Goal: Information Seeking & Learning: Find specific fact

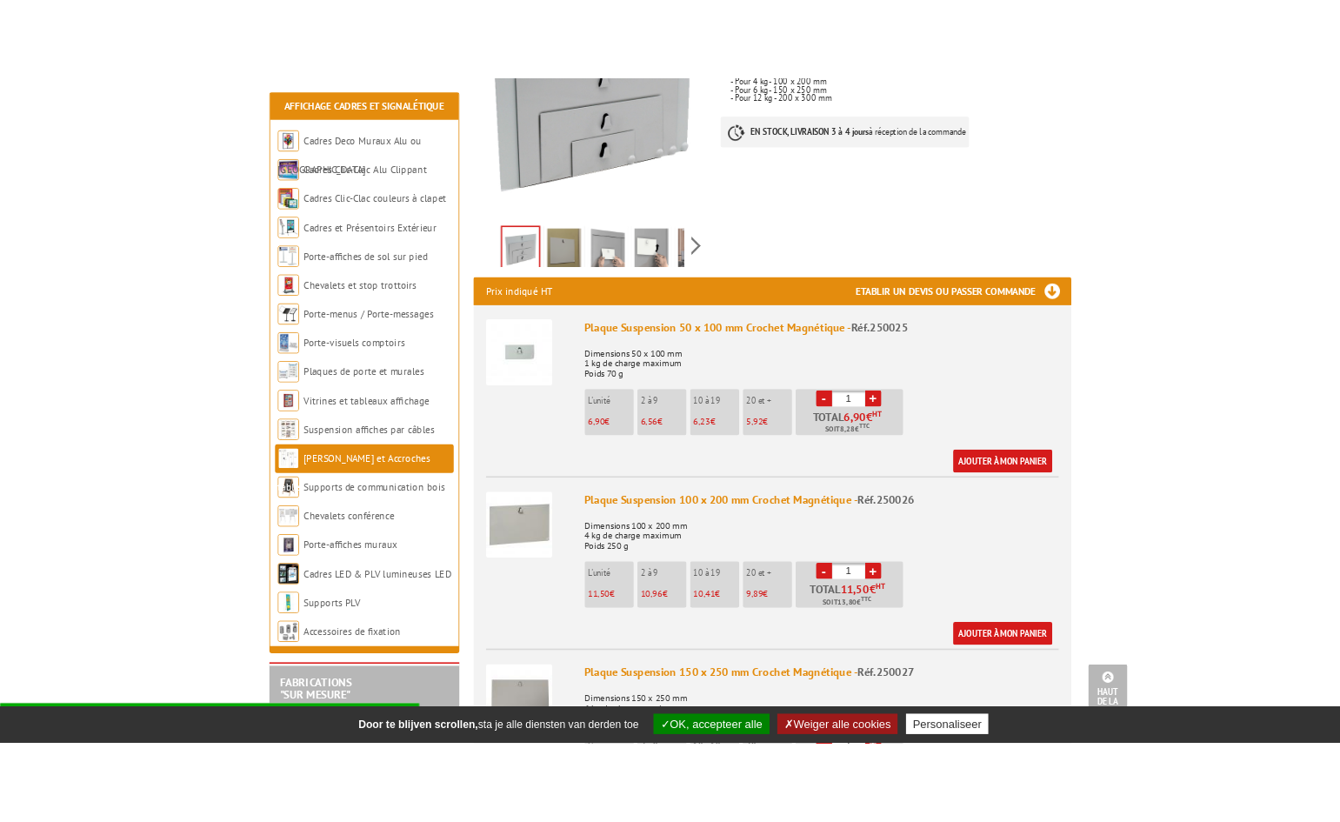
scroll to position [609, 0]
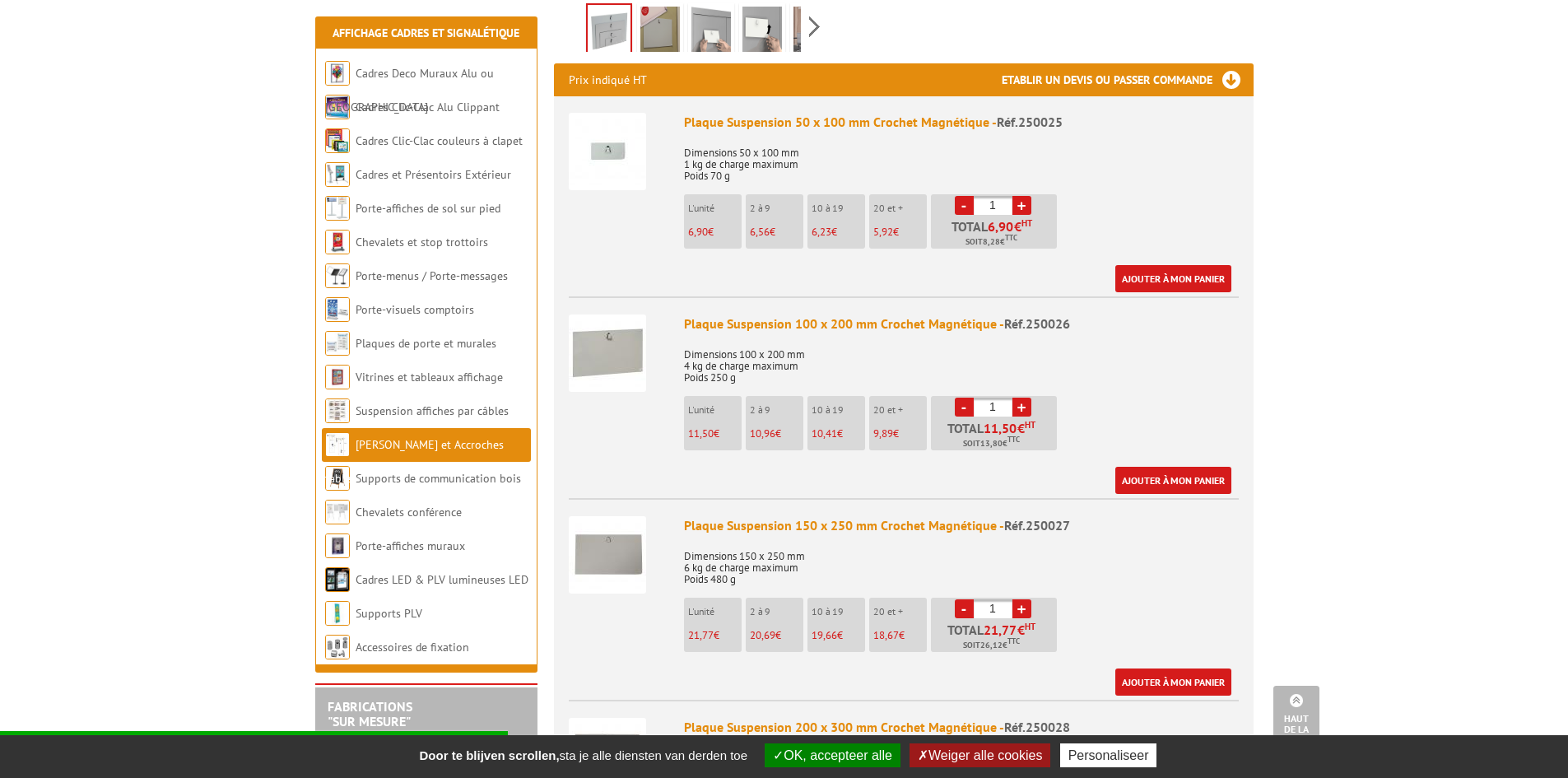
click at [616, 525] on img at bounding box center [608, 555] width 78 height 78
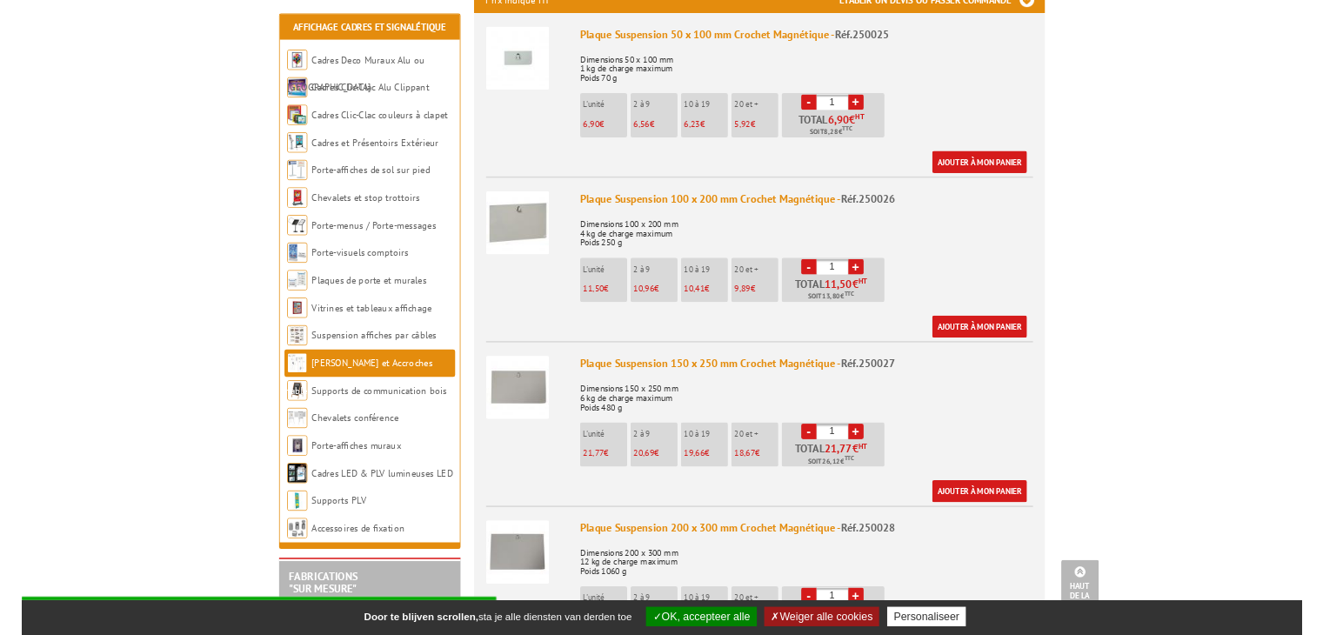
scroll to position [696, 0]
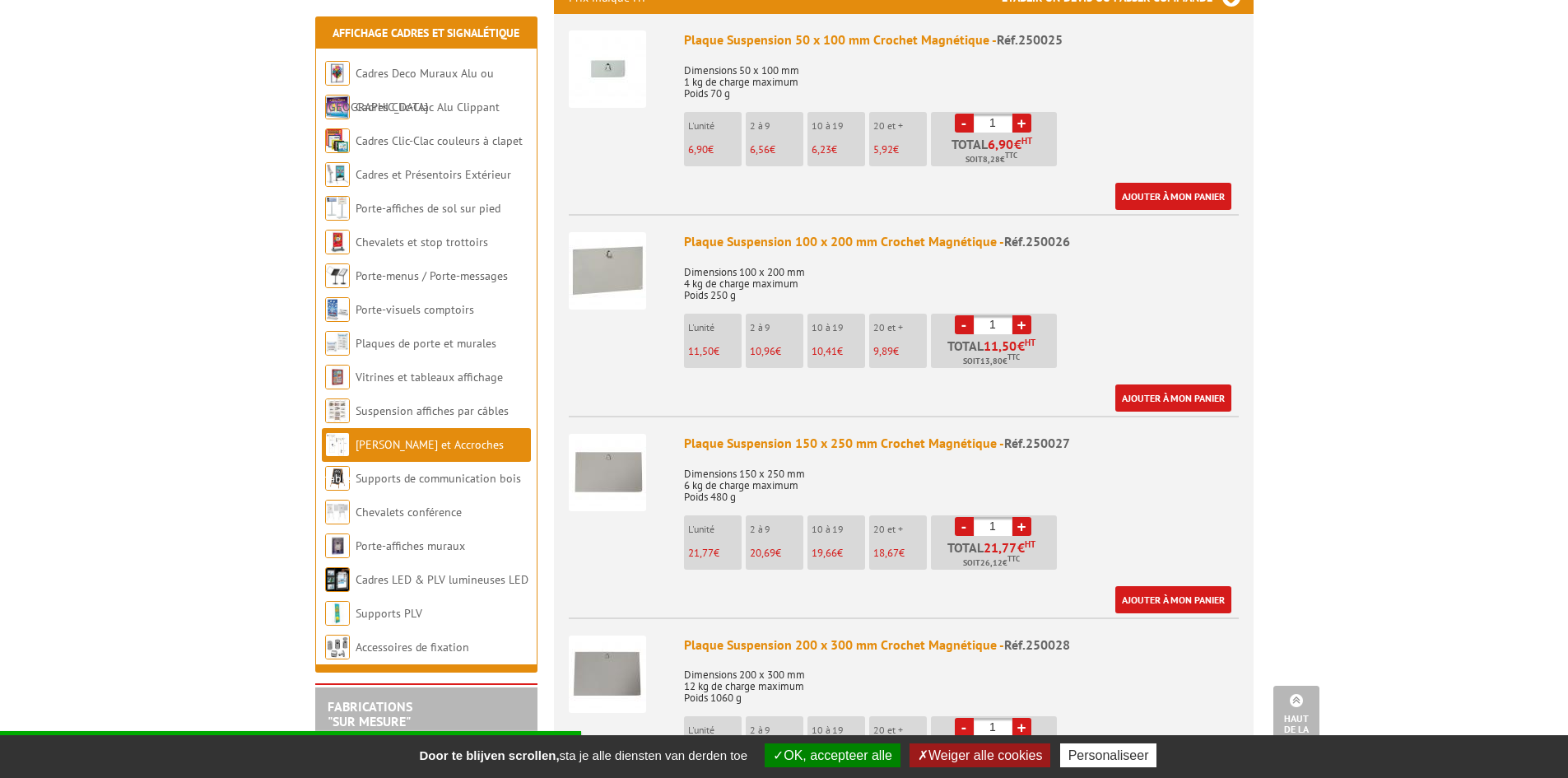
click at [608, 445] on img at bounding box center [608, 472] width 78 height 78
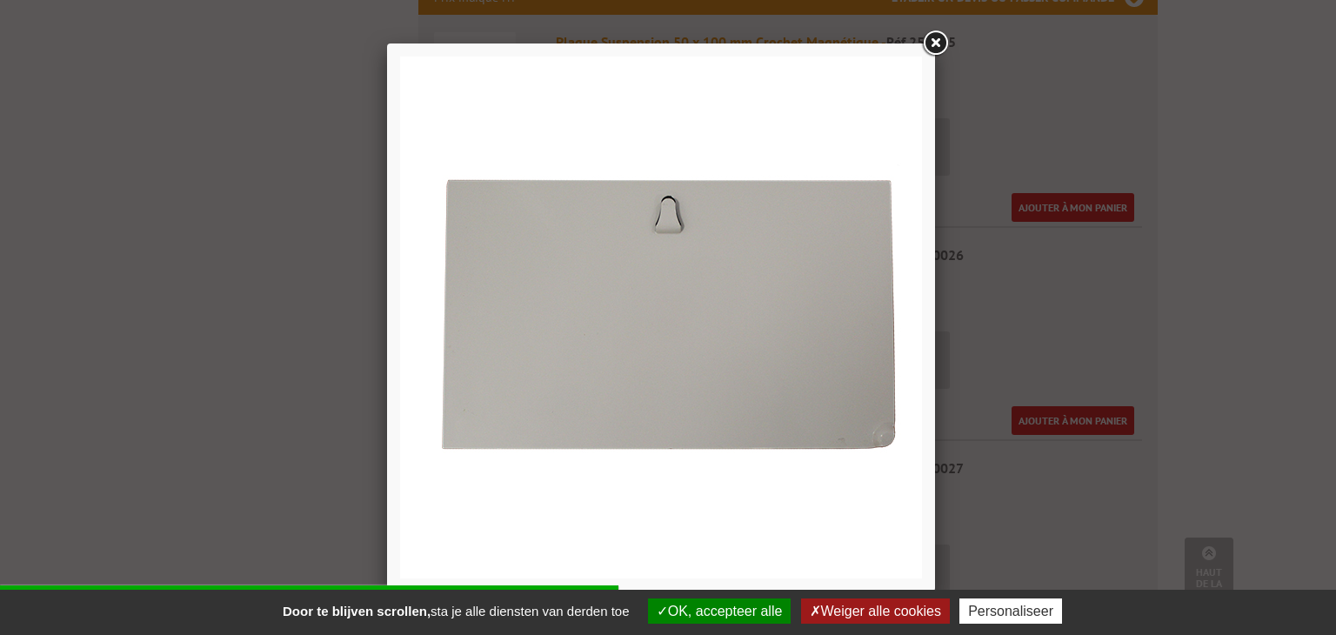
click at [937, 39] on link at bounding box center [934, 43] width 31 height 31
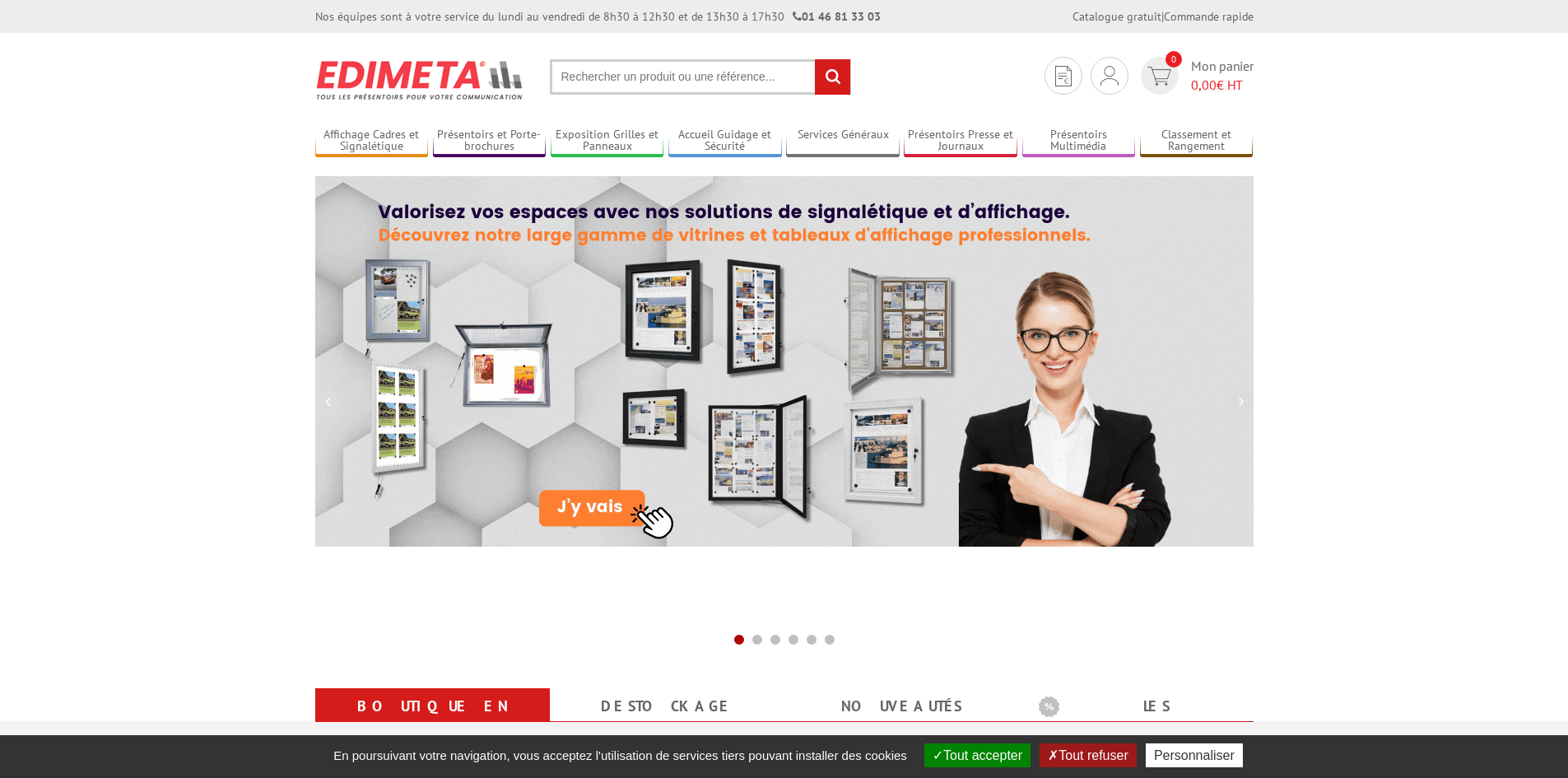
click at [711, 84] on input "text" at bounding box center [700, 77] width 301 height 35
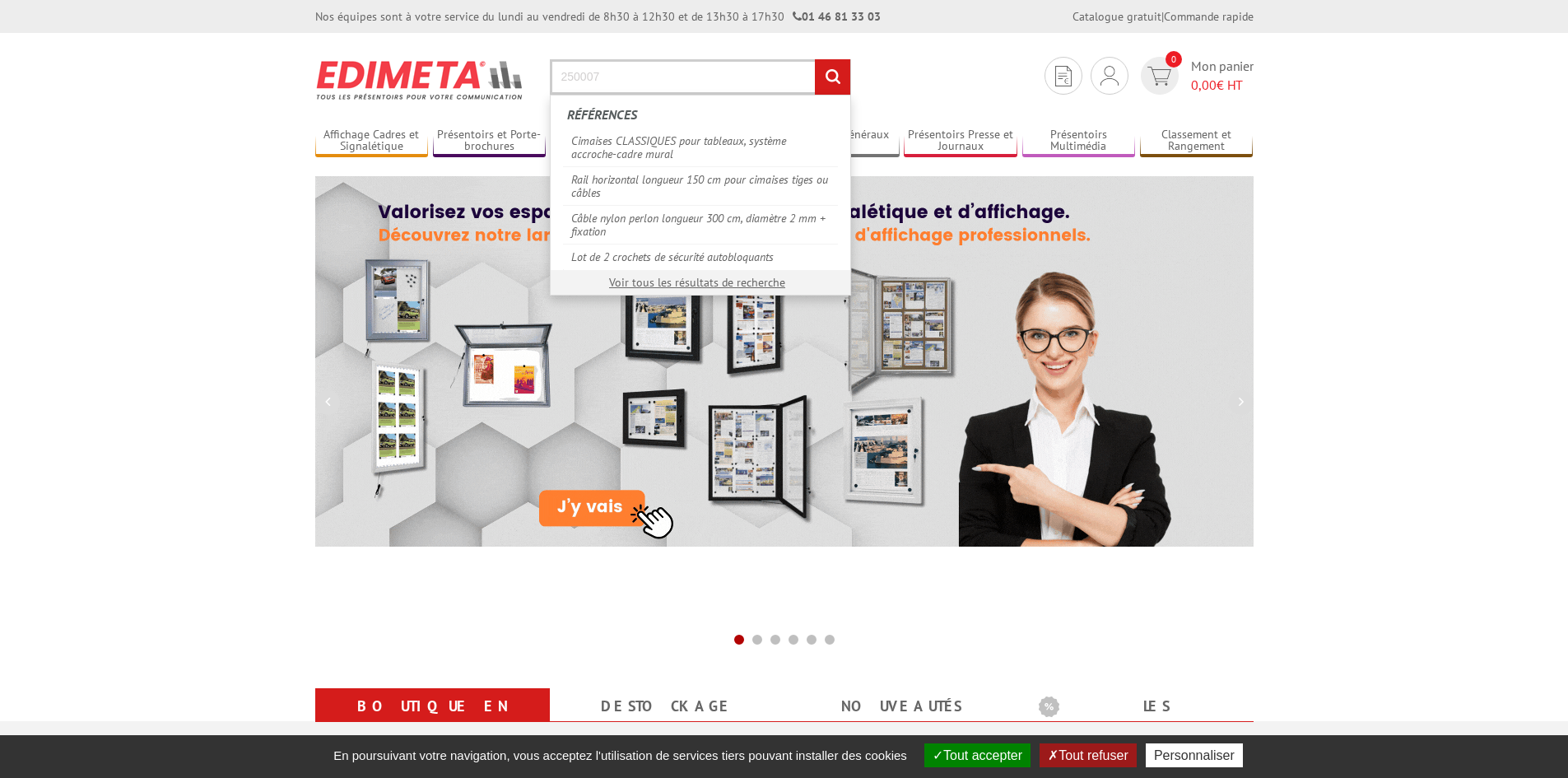
type input "250007"
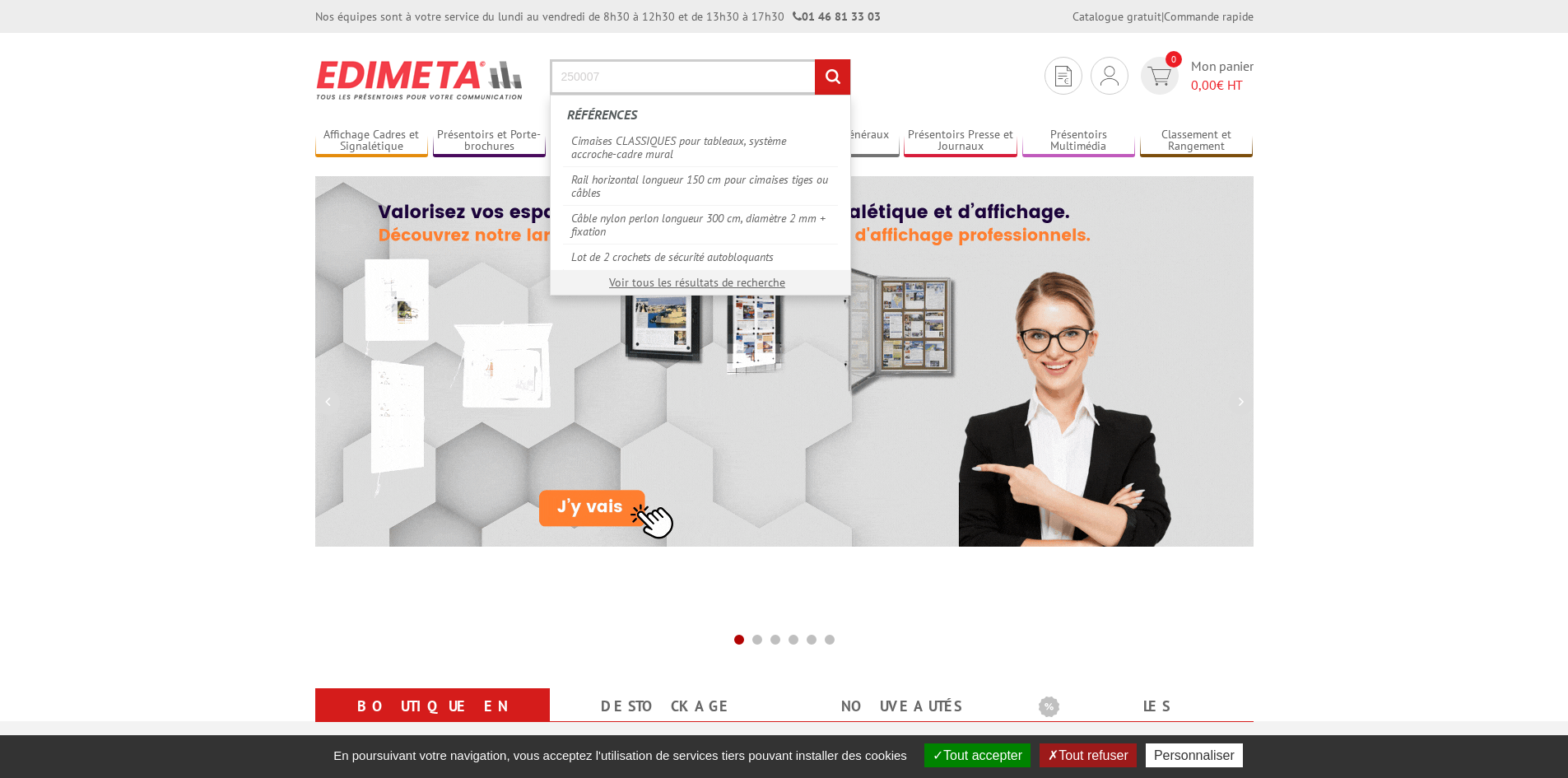
click at [815, 60] on input "rechercher" at bounding box center [832, 77] width 35 height 35
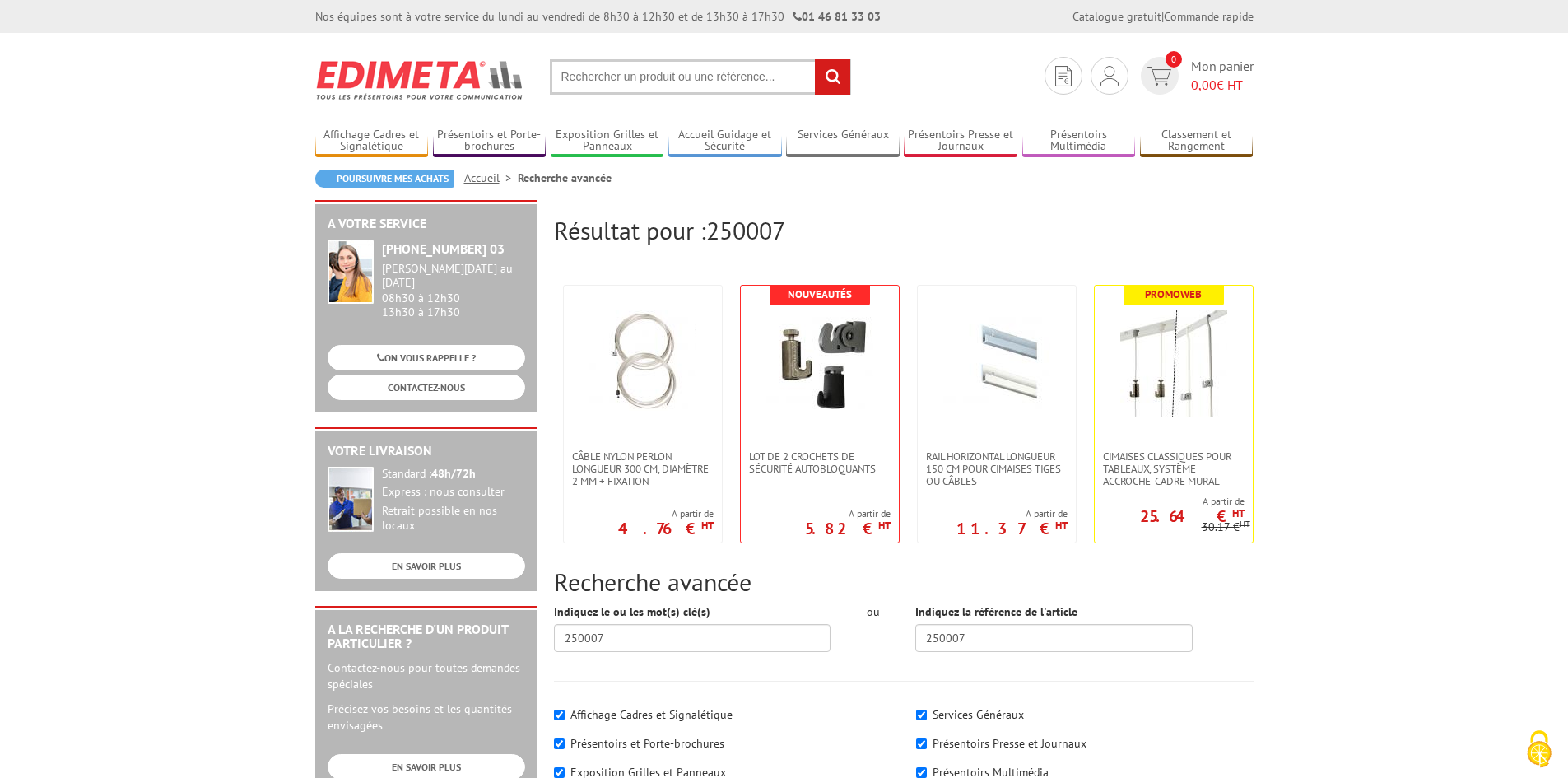
click at [643, 79] on input "text" at bounding box center [700, 77] width 301 height 35
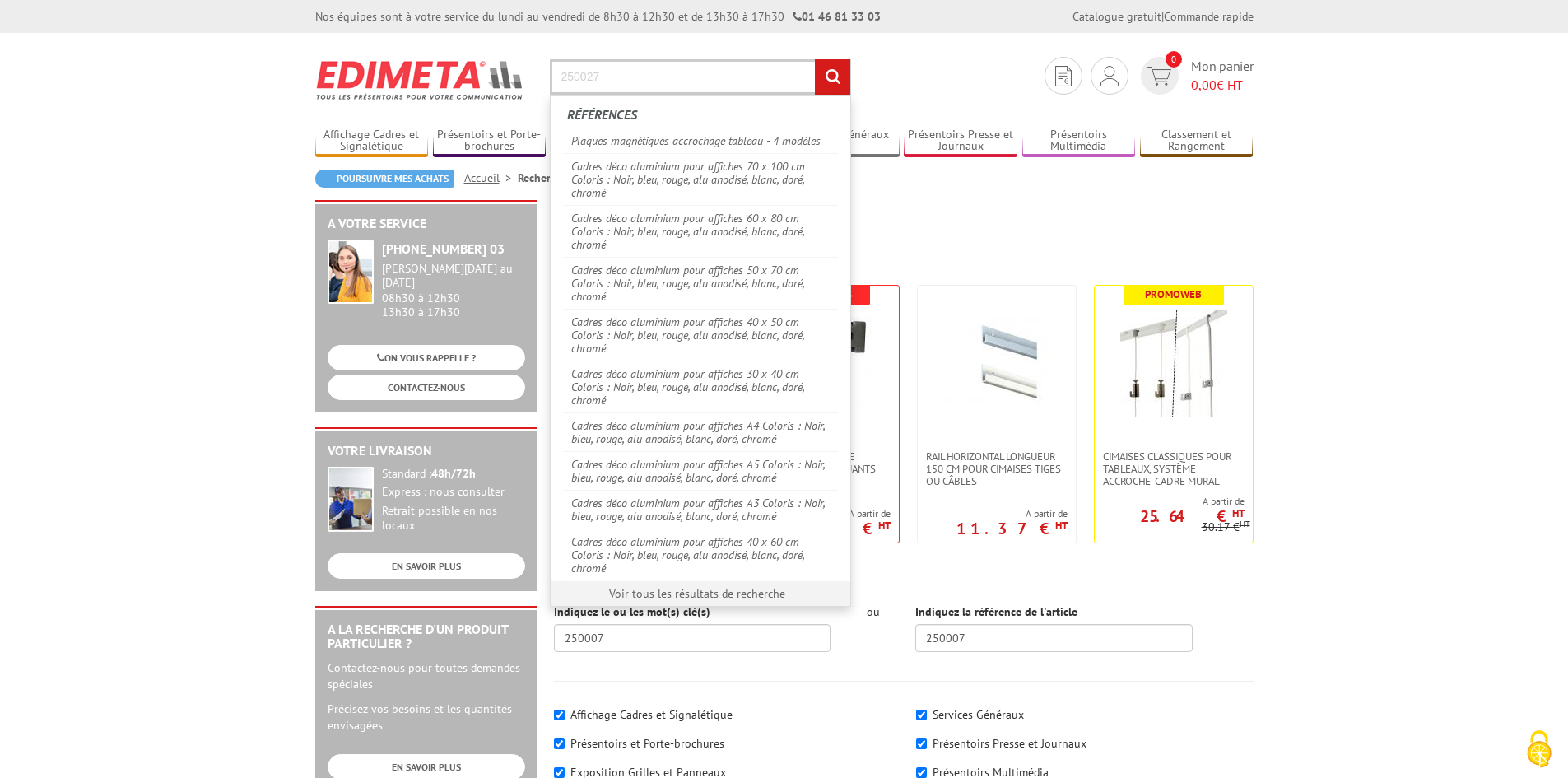
type input "250027"
click at [815, 60] on input "rechercher" at bounding box center [832, 77] width 35 height 35
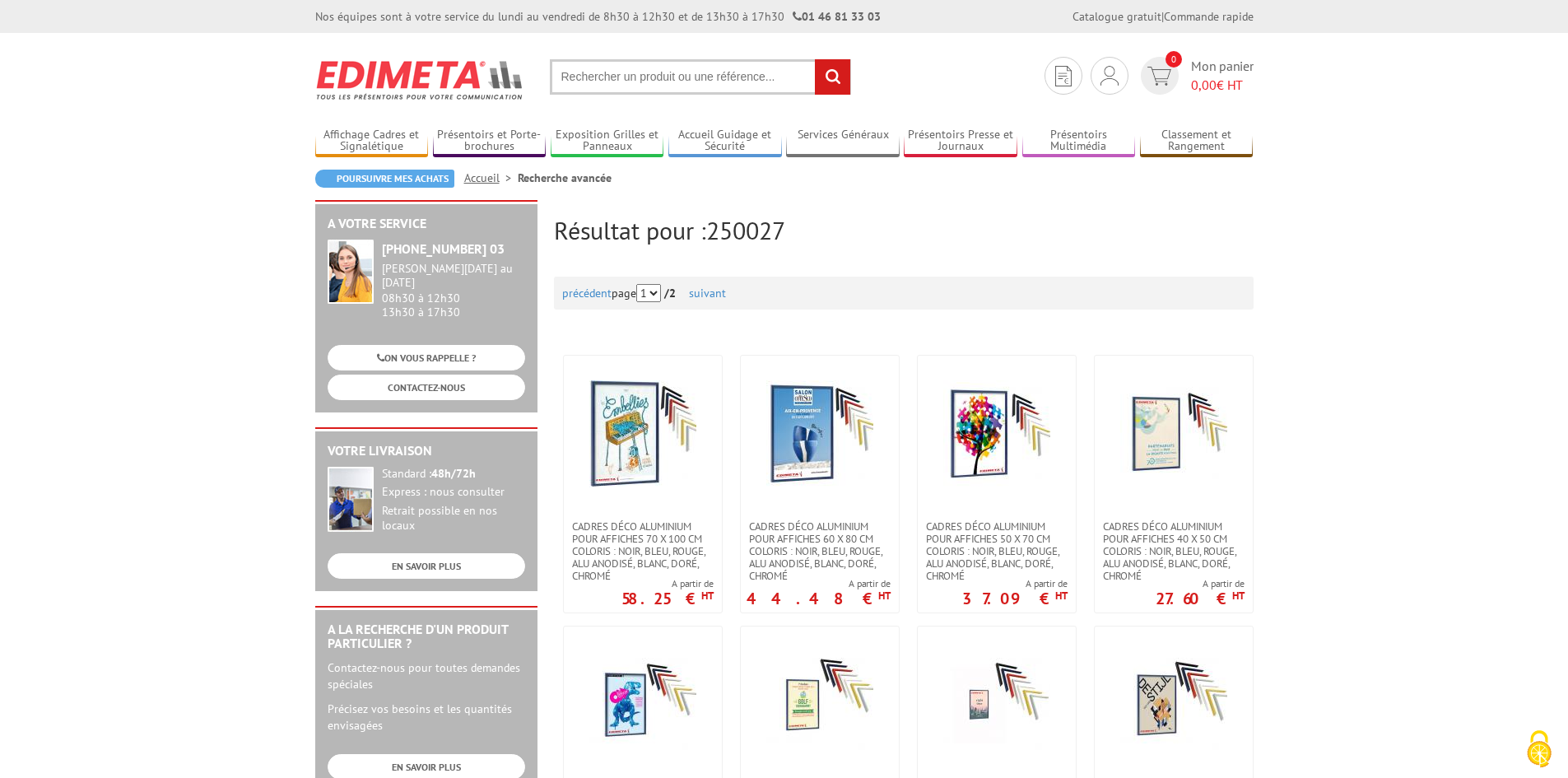
click at [681, 78] on input "text" at bounding box center [700, 77] width 301 height 35
paste input "250027"
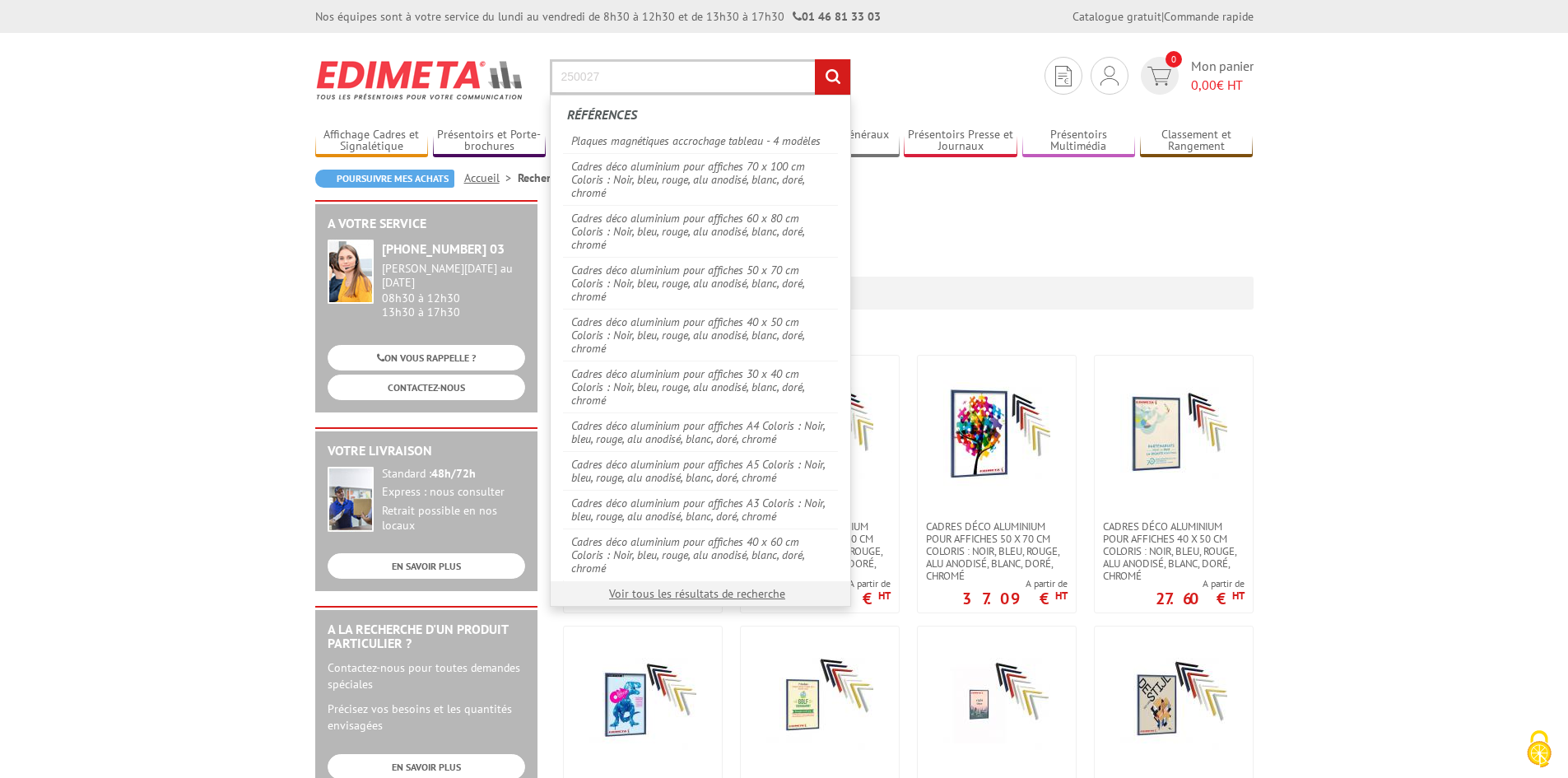
type input "250027"
click at [815, 60] on input "rechercher" at bounding box center [832, 77] width 35 height 35
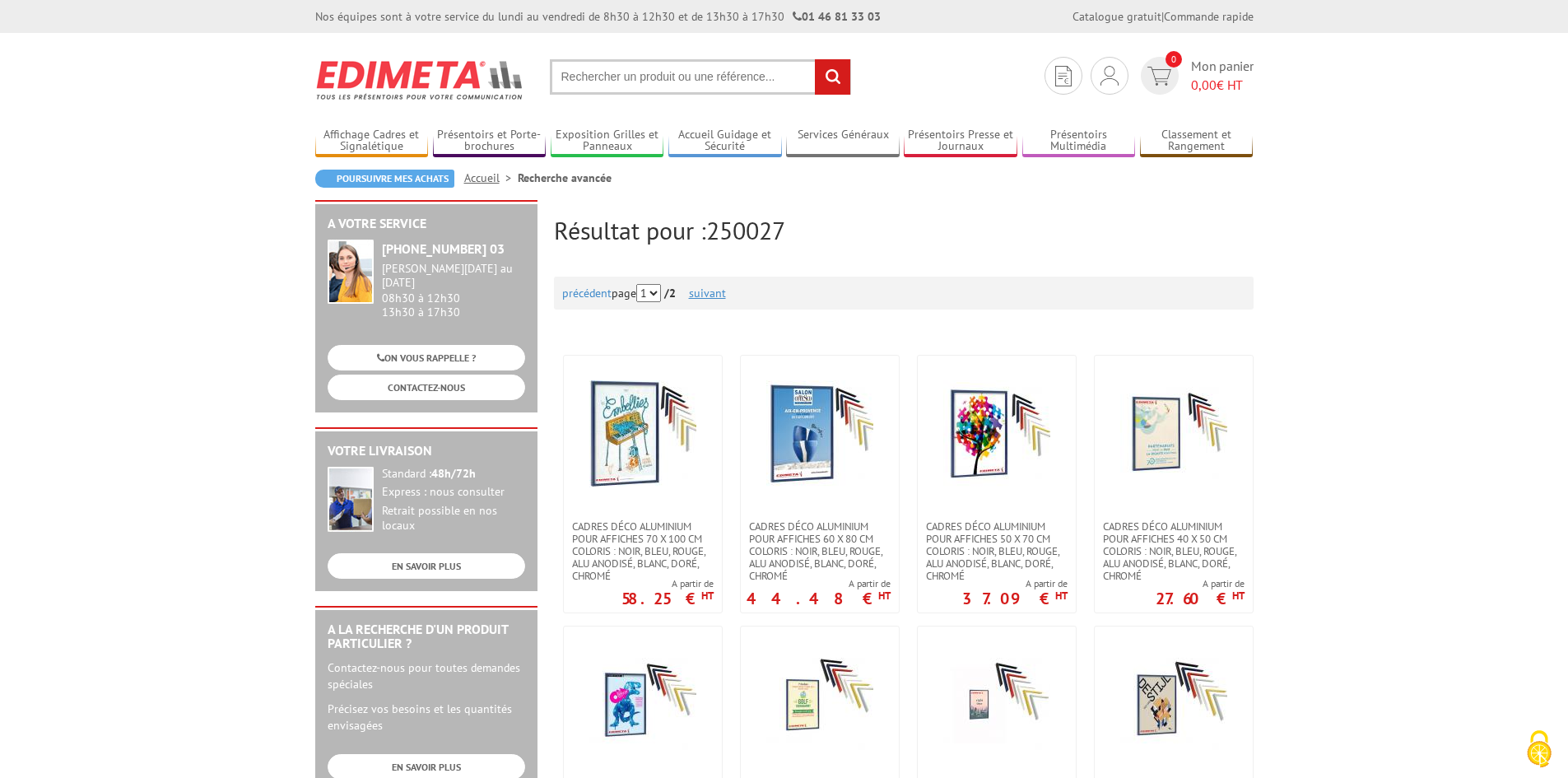
click at [716, 294] on link "suivant" at bounding box center [707, 293] width 37 height 15
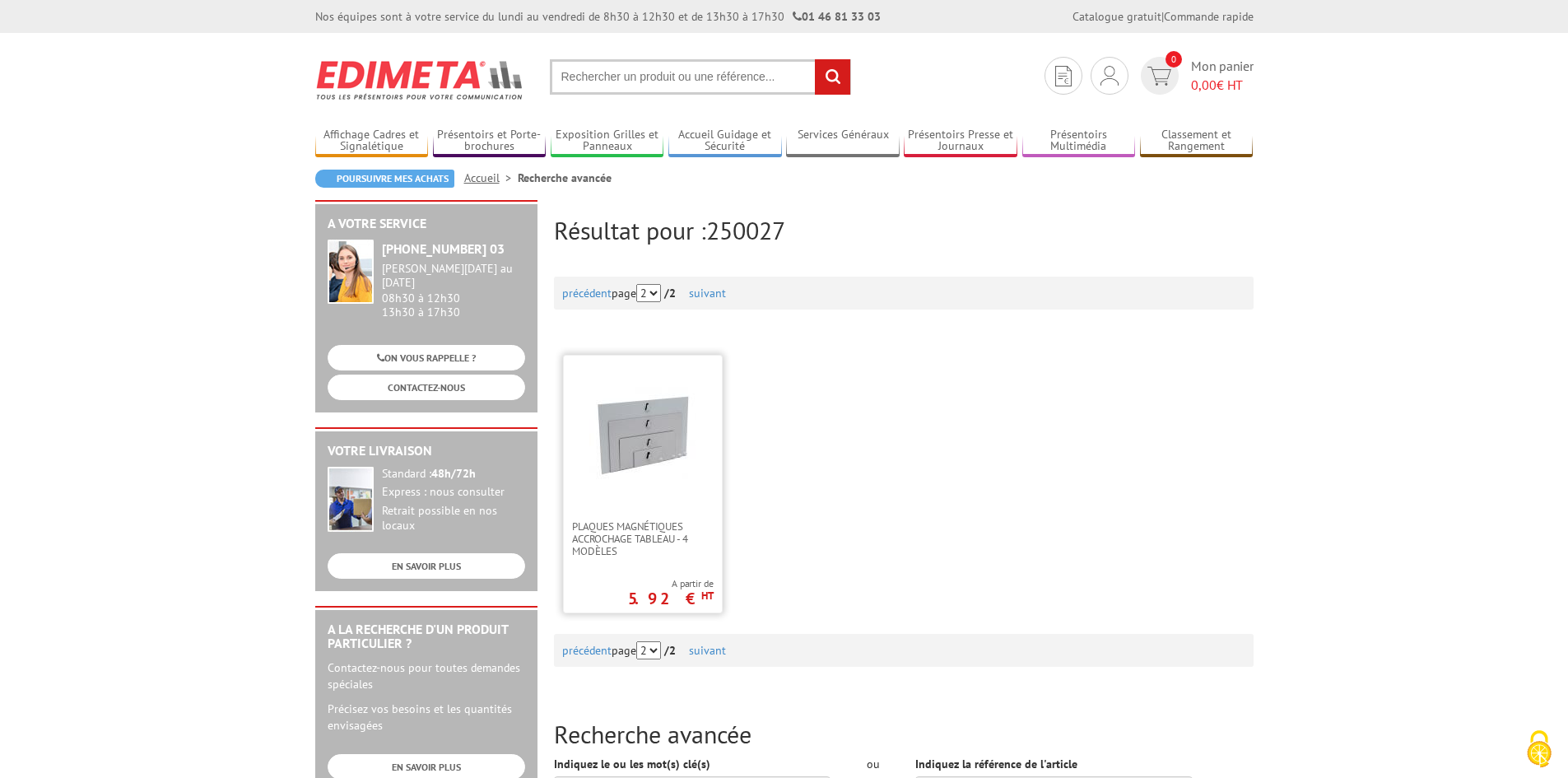
click at [650, 438] on img at bounding box center [643, 433] width 107 height 107
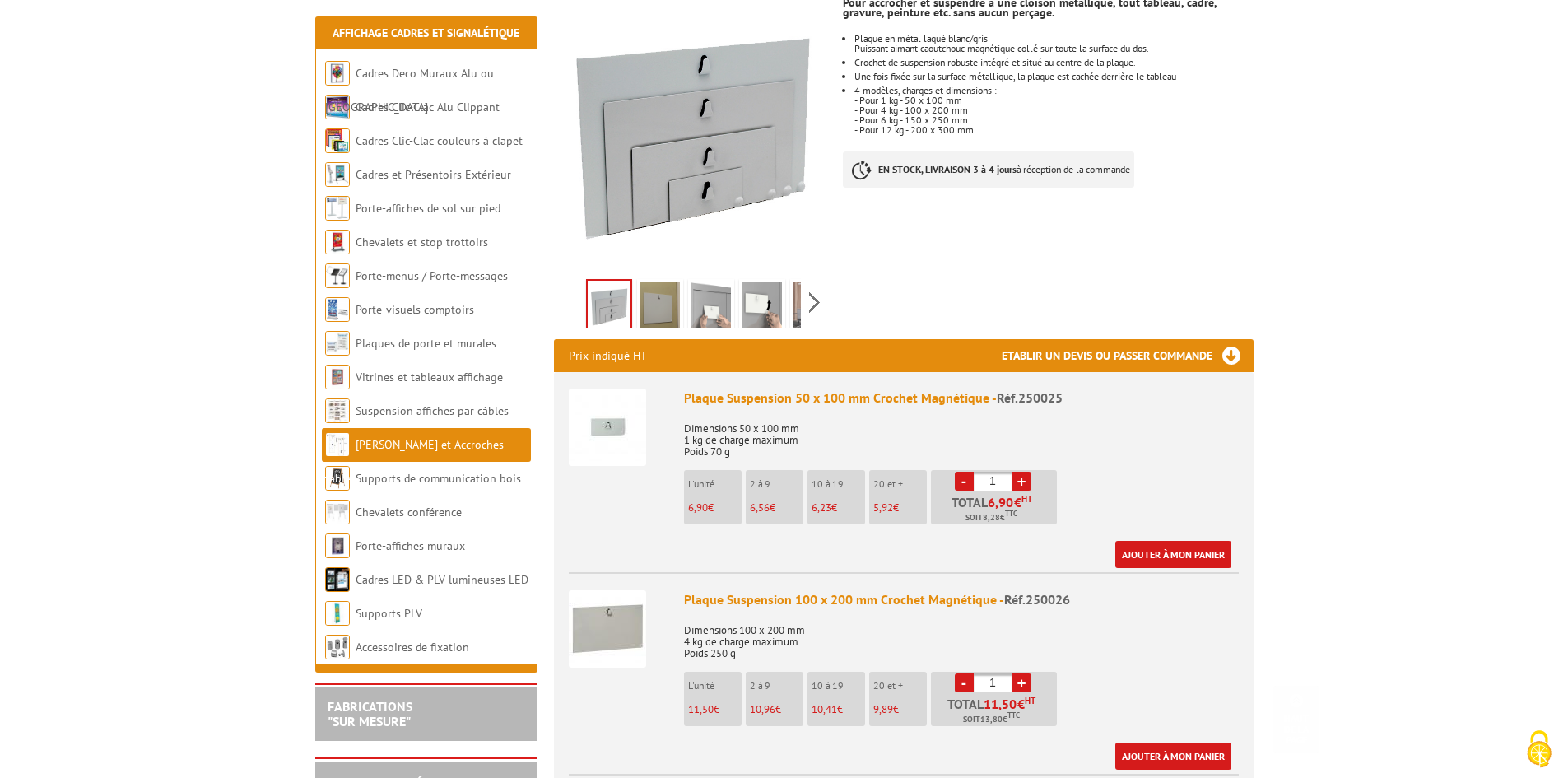
scroll to position [412, 0]
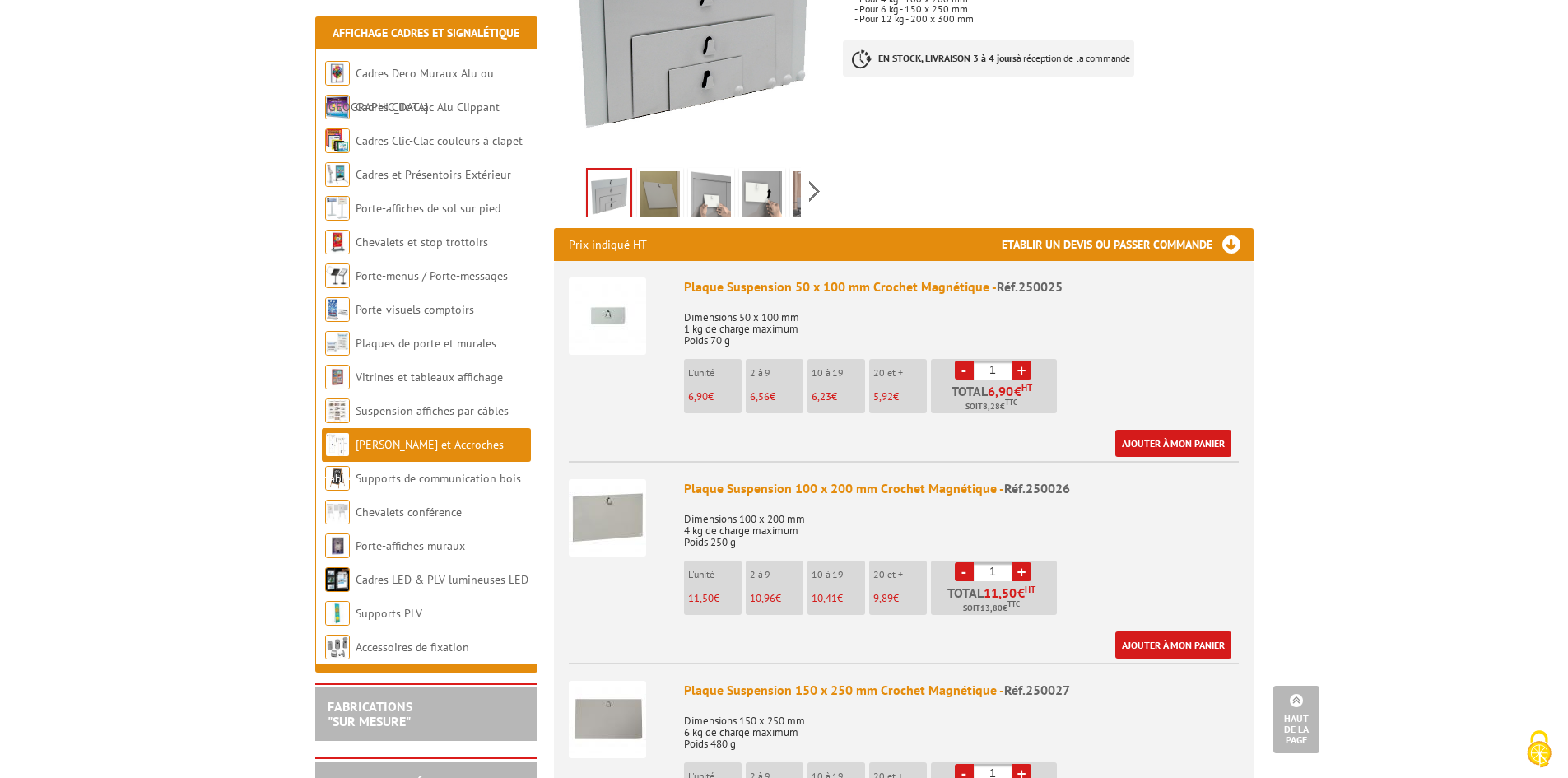
click at [618, 694] on img at bounding box center [608, 719] width 78 height 78
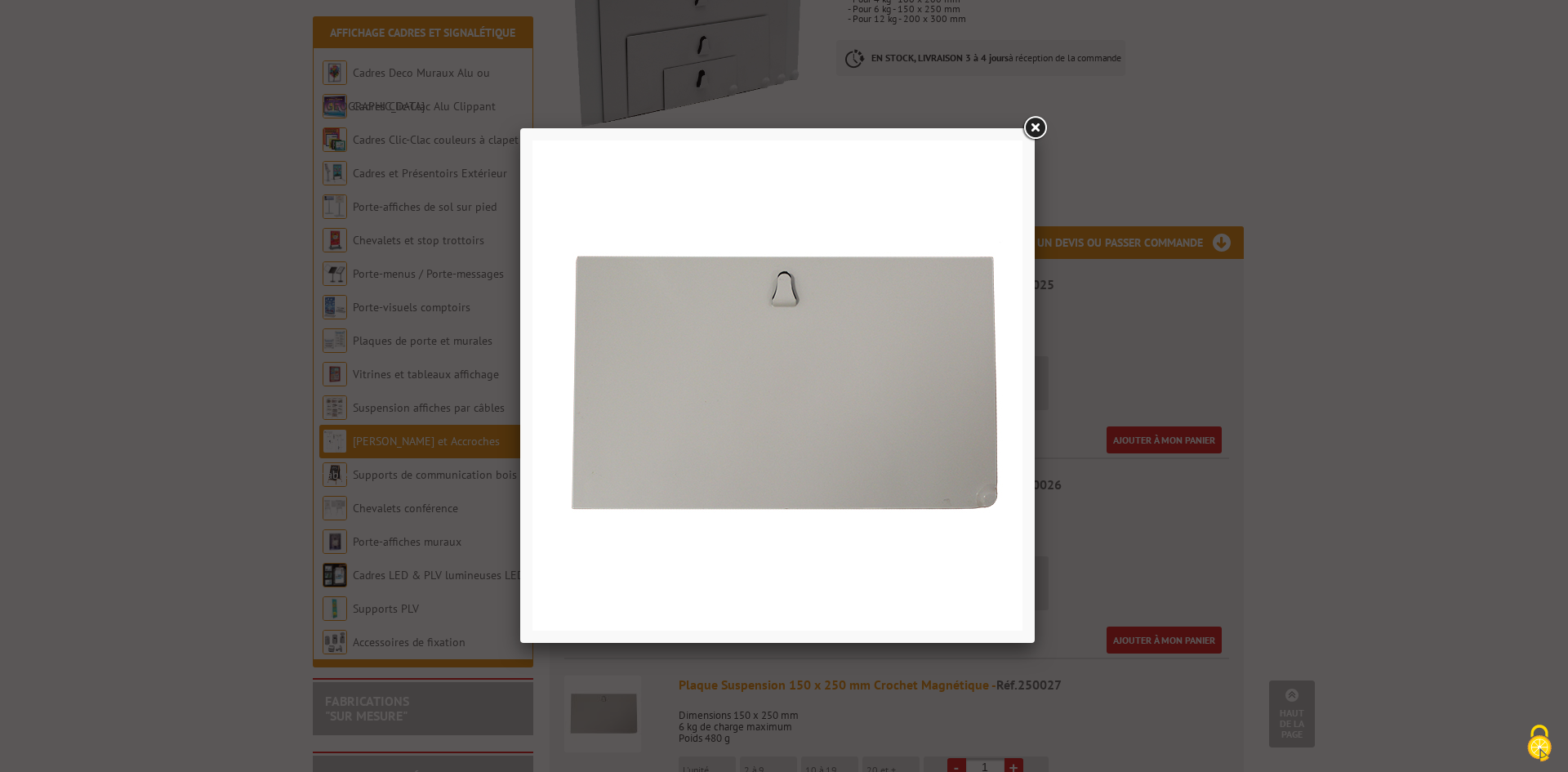
click at [1036, 128] on link at bounding box center [1034, 128] width 29 height 29
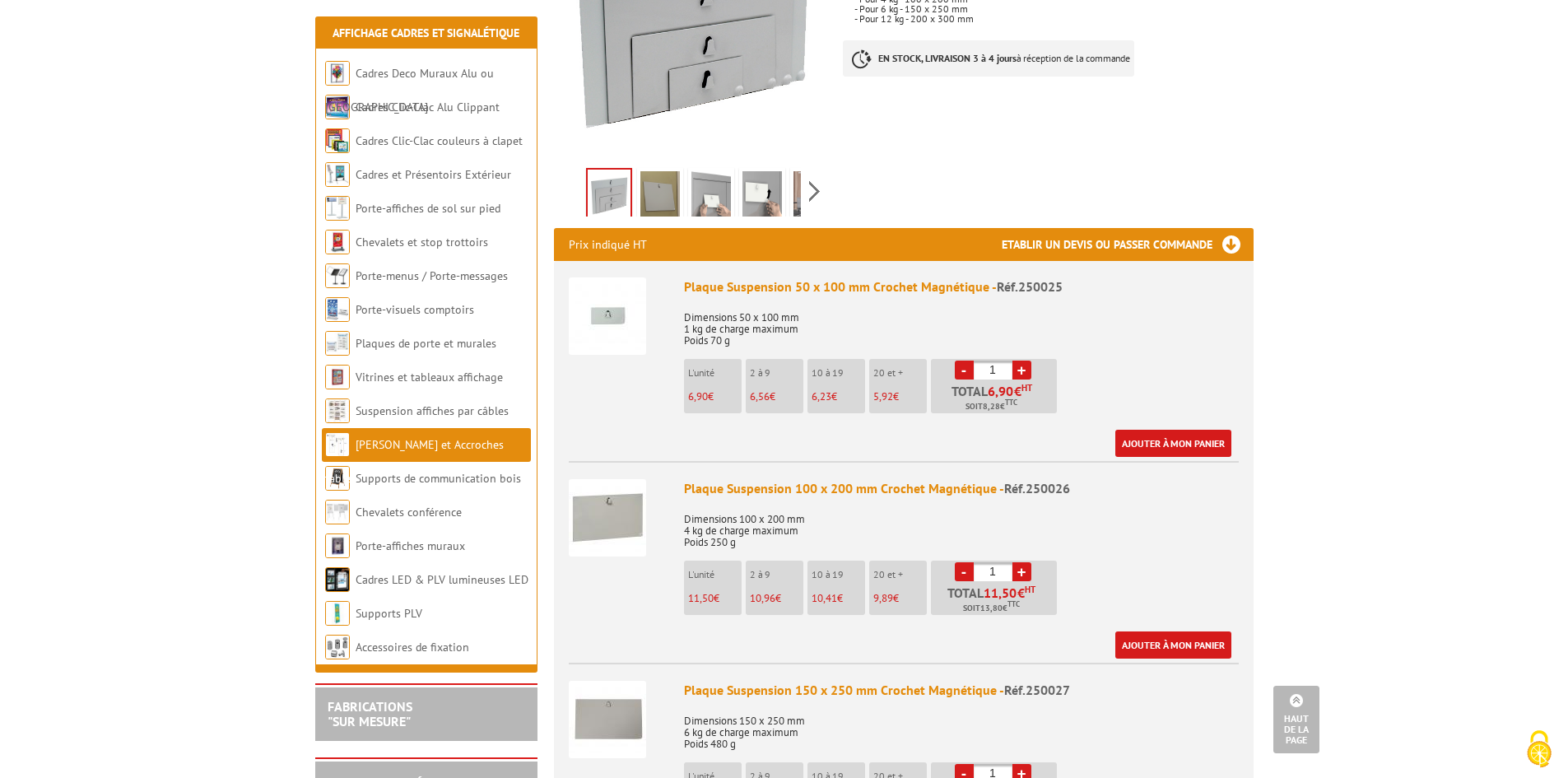
click at [604, 493] on img at bounding box center [608, 518] width 78 height 78
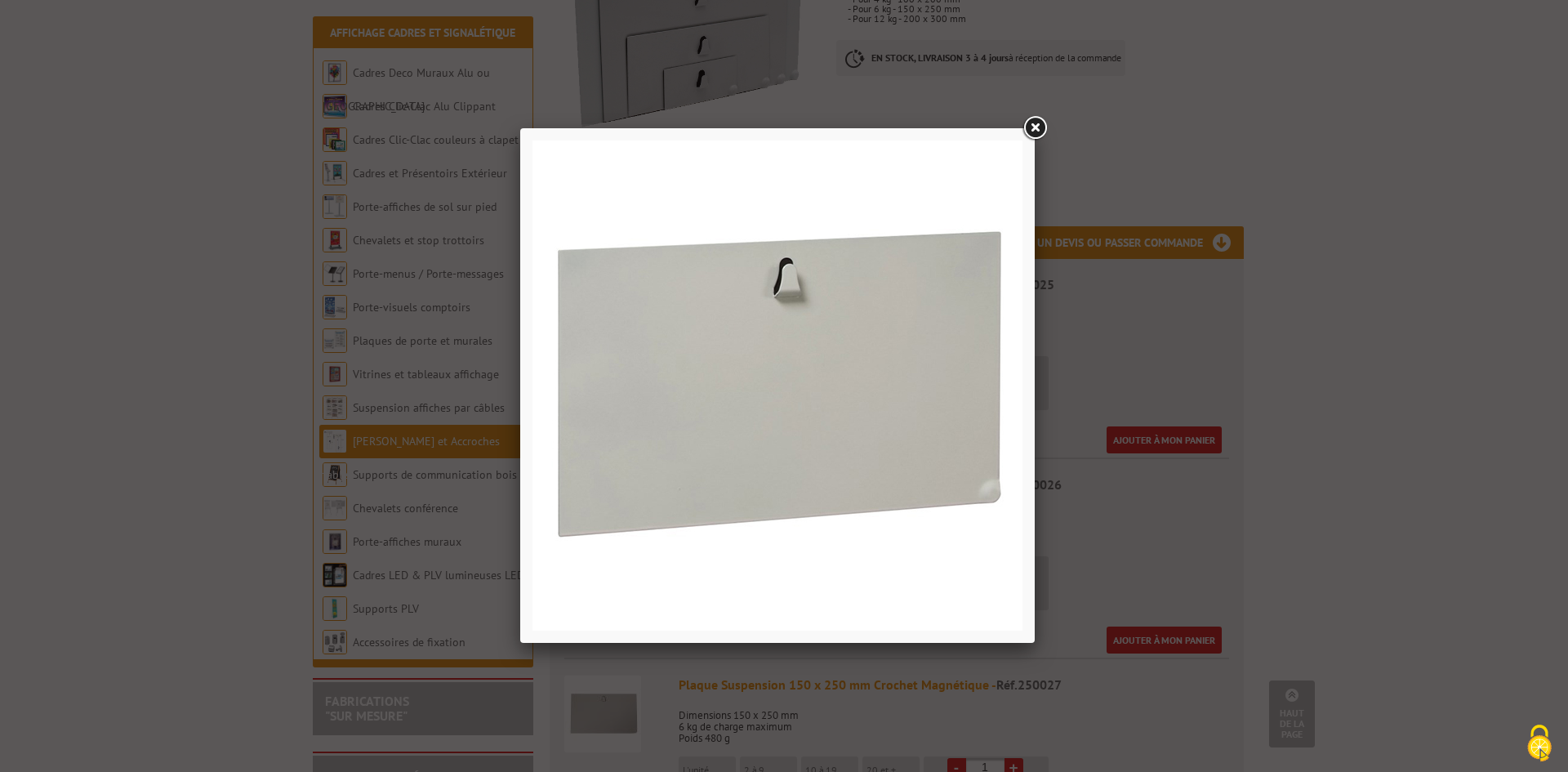
click at [1030, 129] on link at bounding box center [1034, 128] width 29 height 29
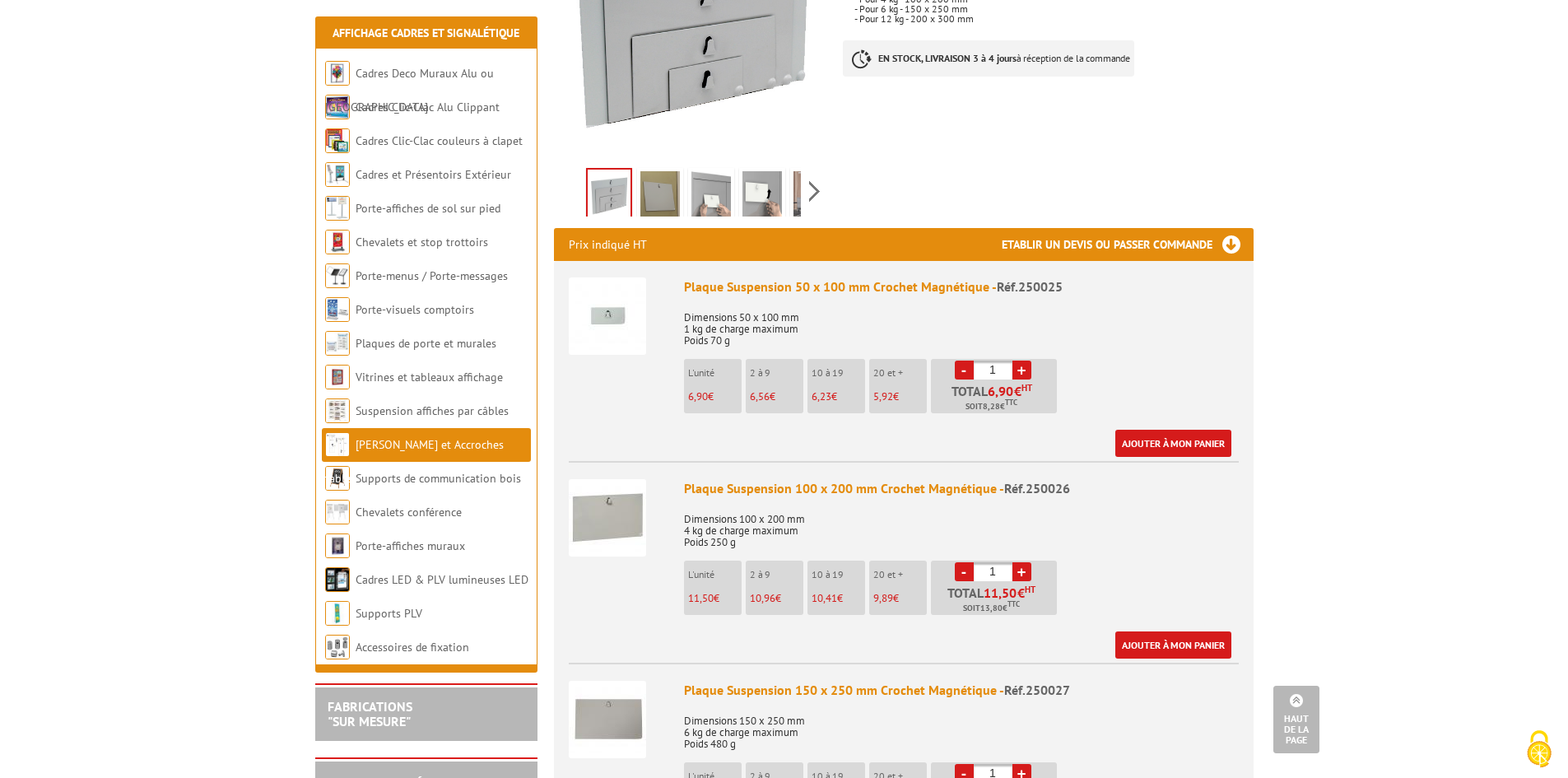
click at [714, 184] on img at bounding box center [712, 197] width 40 height 51
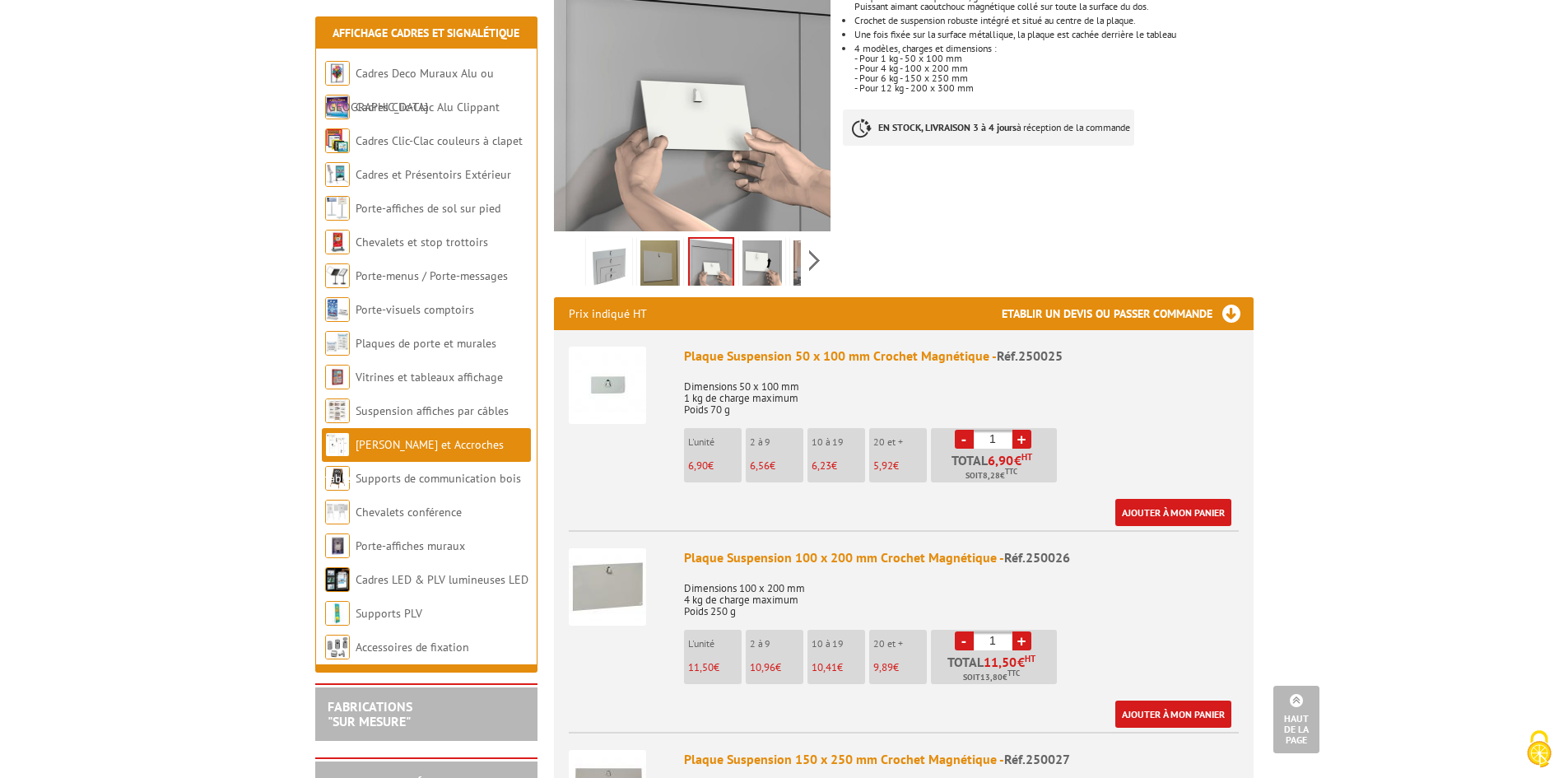
scroll to position [247, 0]
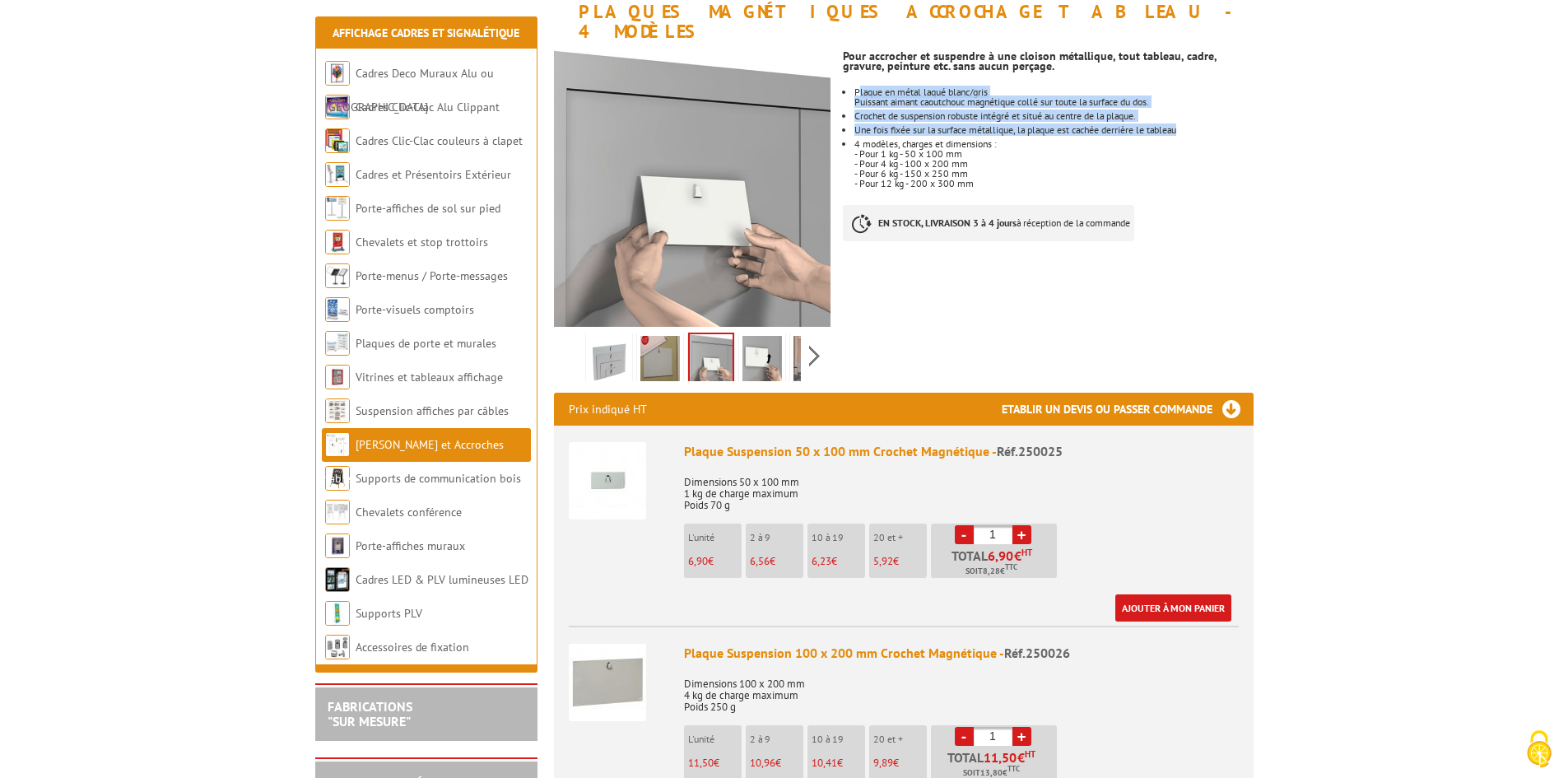
drag, startPoint x: 858, startPoint y: 72, endPoint x: 1200, endPoint y: 113, distance: 344.4
click at [1195, 113] on ul "Plaque en métal laqué blanc/gris Puissant aimant caoutchouc magnétique collé su…" at bounding box center [1048, 137] width 410 height 101
copy ul "laque en métal laqué blanc/gris Puissant aimant caoutchouc magnétique collé sur…"
